Goal: Transaction & Acquisition: Purchase product/service

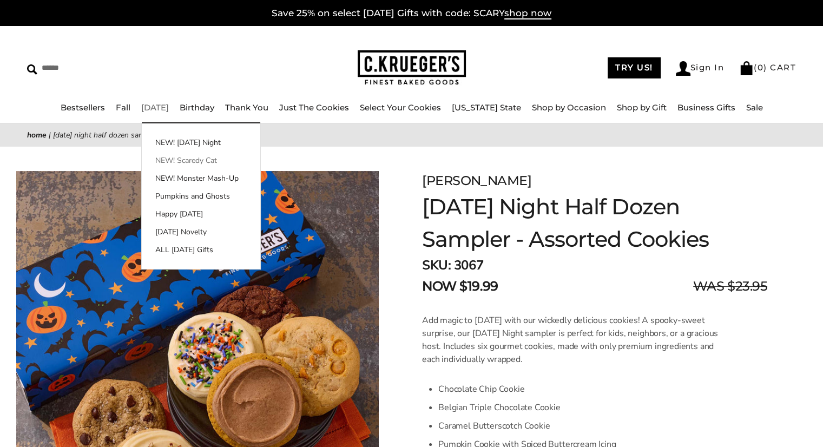
click at [196, 161] on link "NEW! Scaredy Cat" at bounding box center [201, 160] width 119 height 11
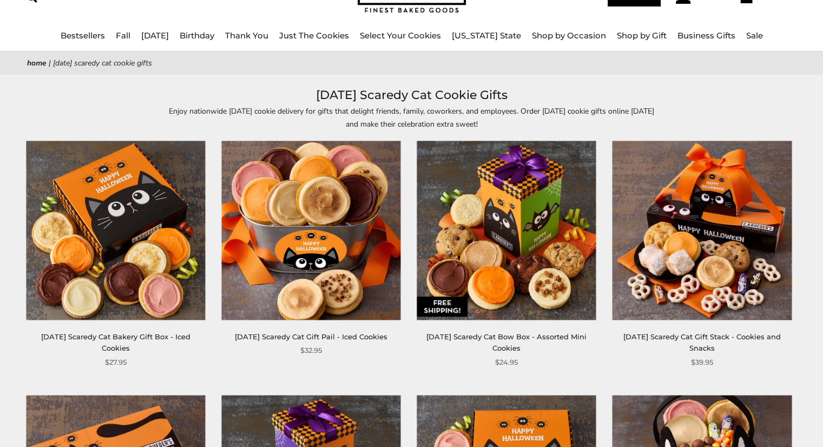
scroll to position [101, 0]
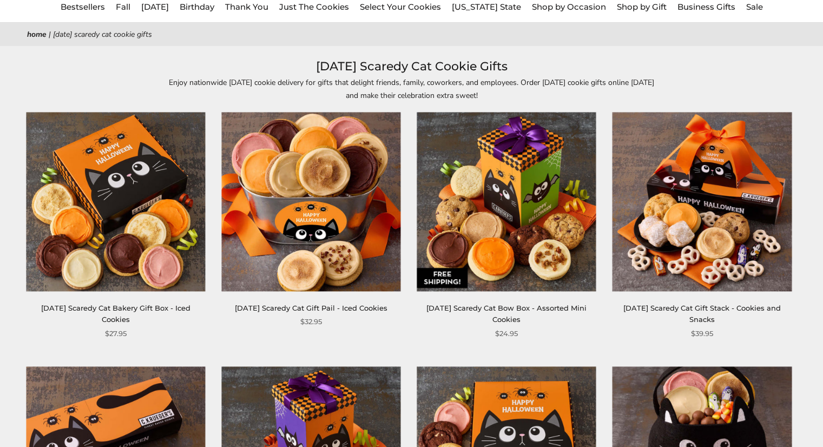
click at [481, 188] on img at bounding box center [506, 202] width 179 height 179
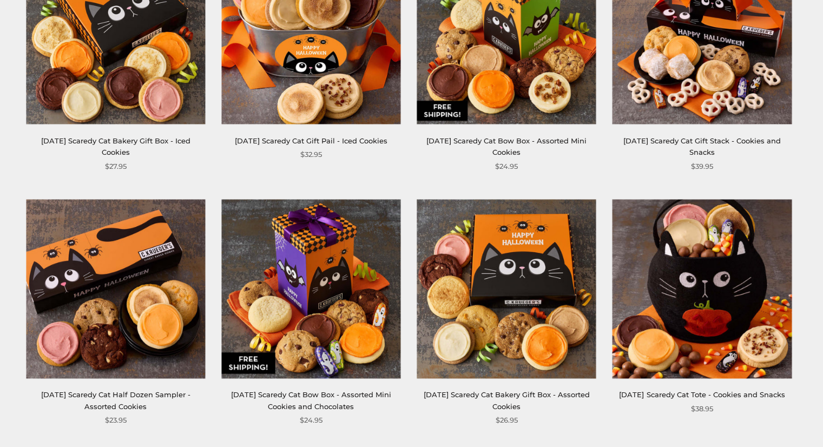
scroll to position [274, 0]
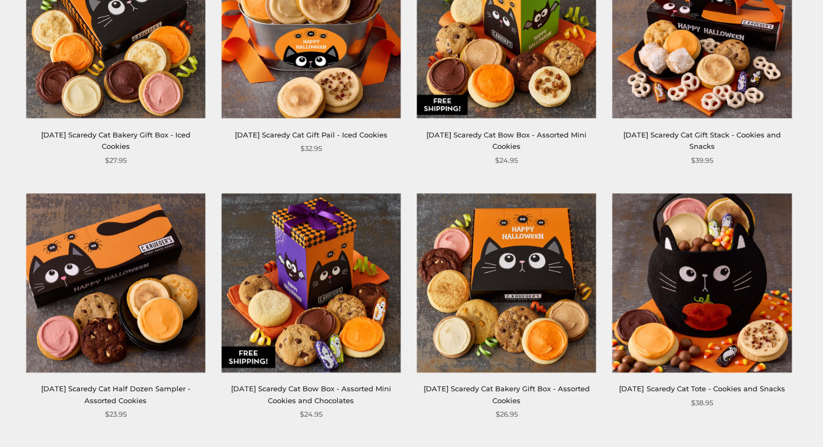
click at [308, 287] on img at bounding box center [310, 282] width 179 height 179
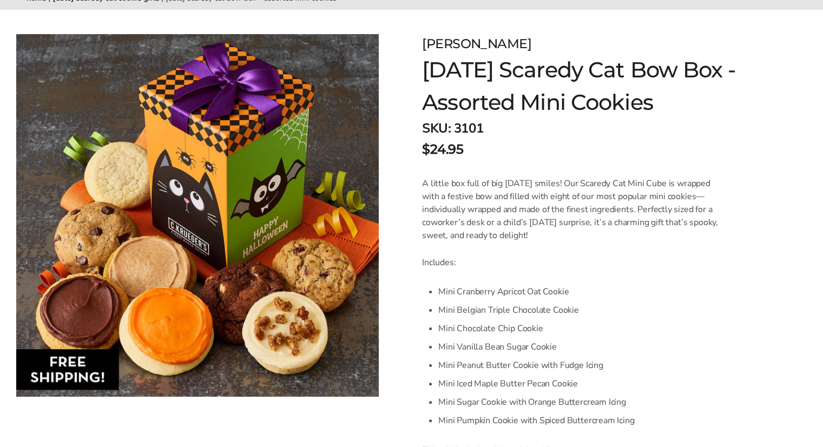
scroll to position [159, 0]
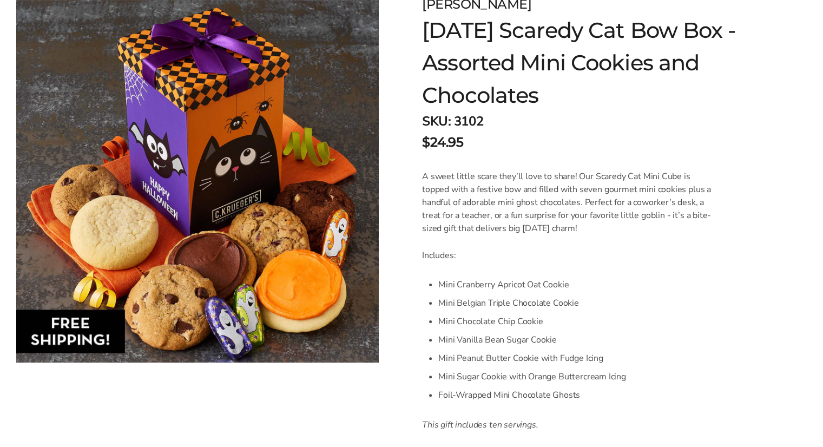
scroll to position [180, 0]
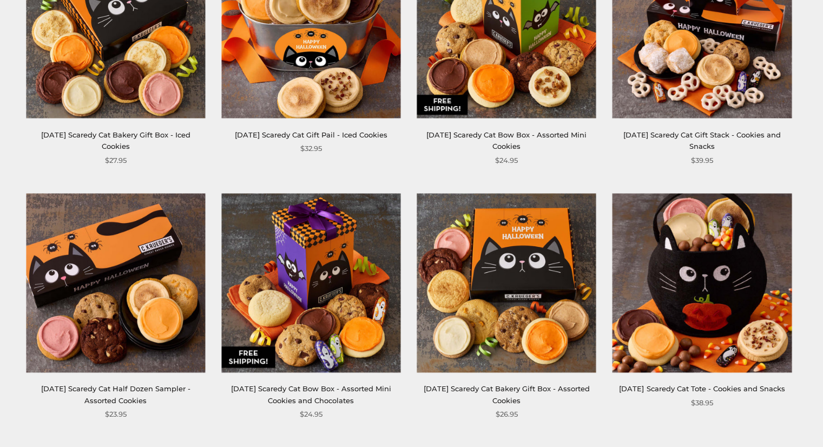
click at [535, 264] on img at bounding box center [506, 282] width 179 height 179
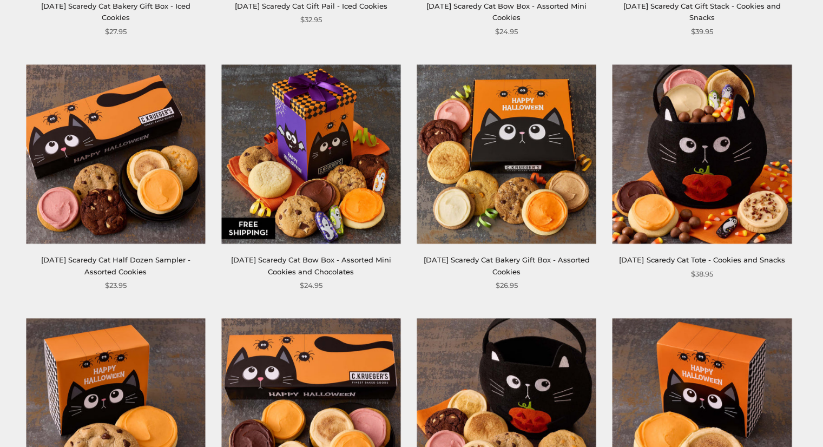
scroll to position [400, 0]
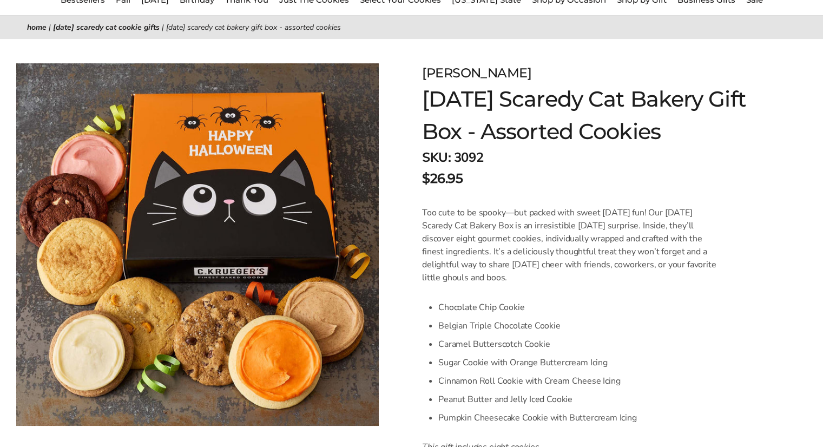
scroll to position [129, 0]
